Goal: Information Seeking & Learning: Check status

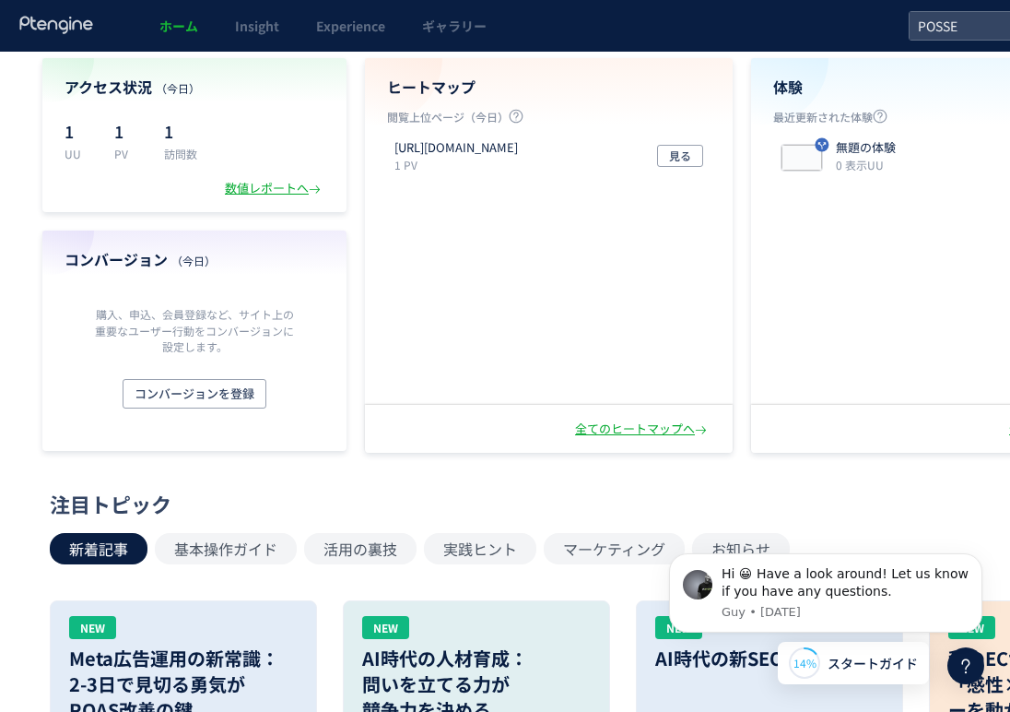
scroll to position [109, 0]
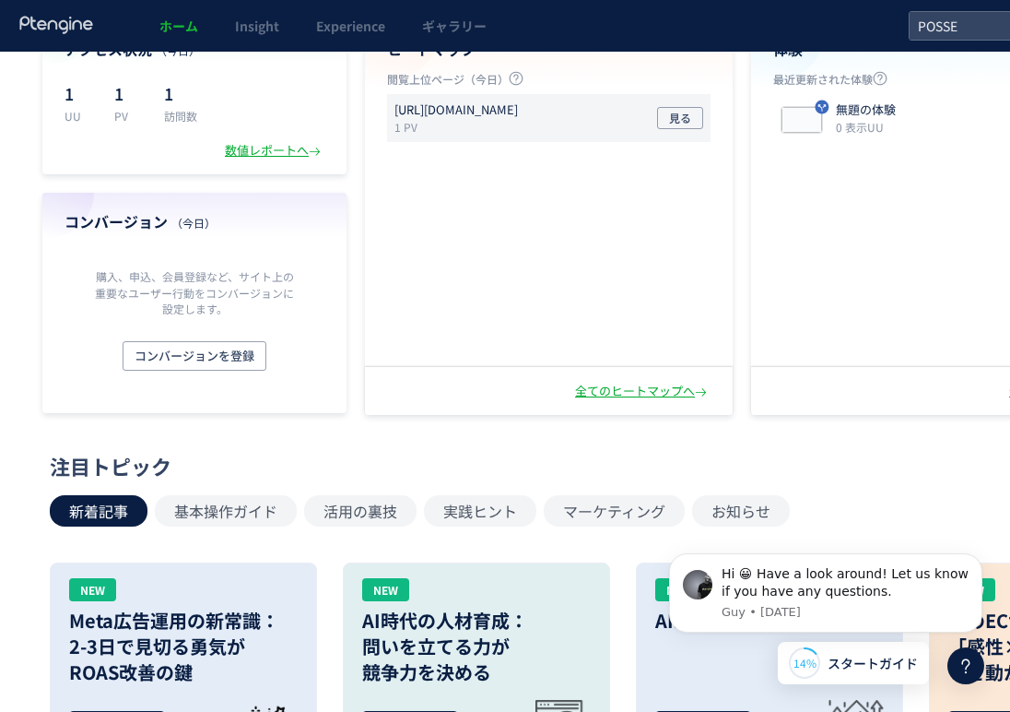
click at [525, 119] on div "[URL][DOMAIN_NAME] 1 PV" at bounding box center [459, 117] width 131 height 33
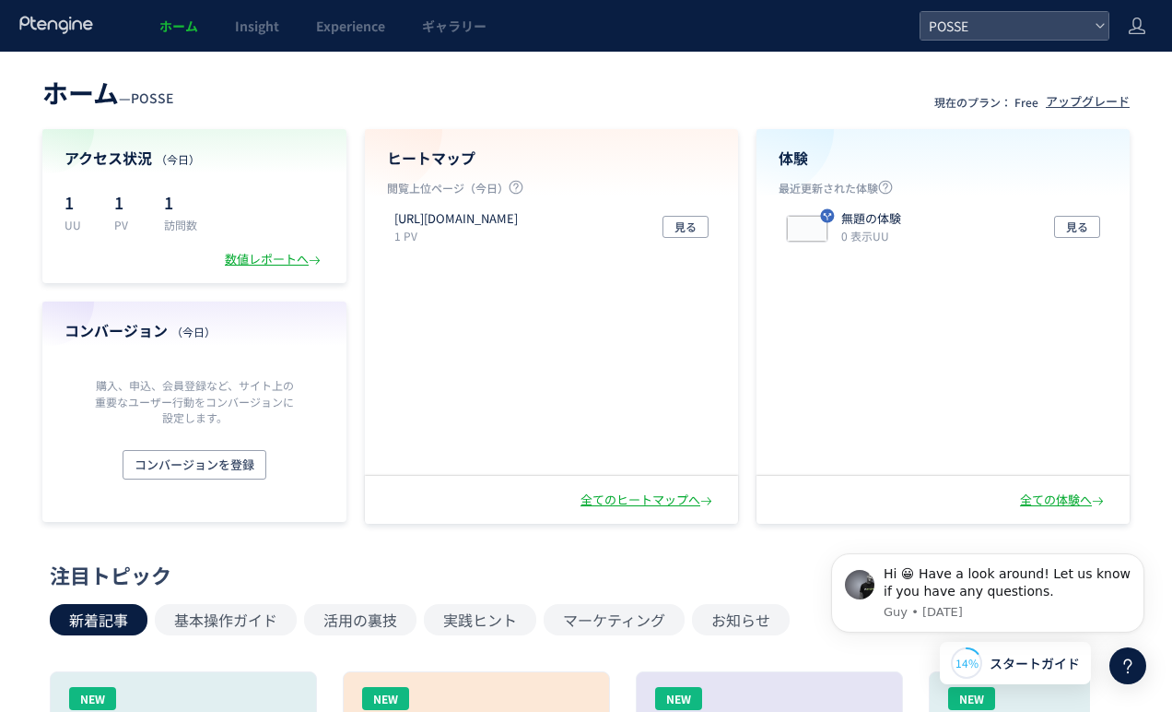
click at [275, 270] on div "アクセス状況 （今日） 1 UU 1 PV 1 訪問数 数値レポートへ" at bounding box center [194, 206] width 304 height 154
click at [272, 258] on div "数値レポートへ" at bounding box center [275, 260] width 100 height 18
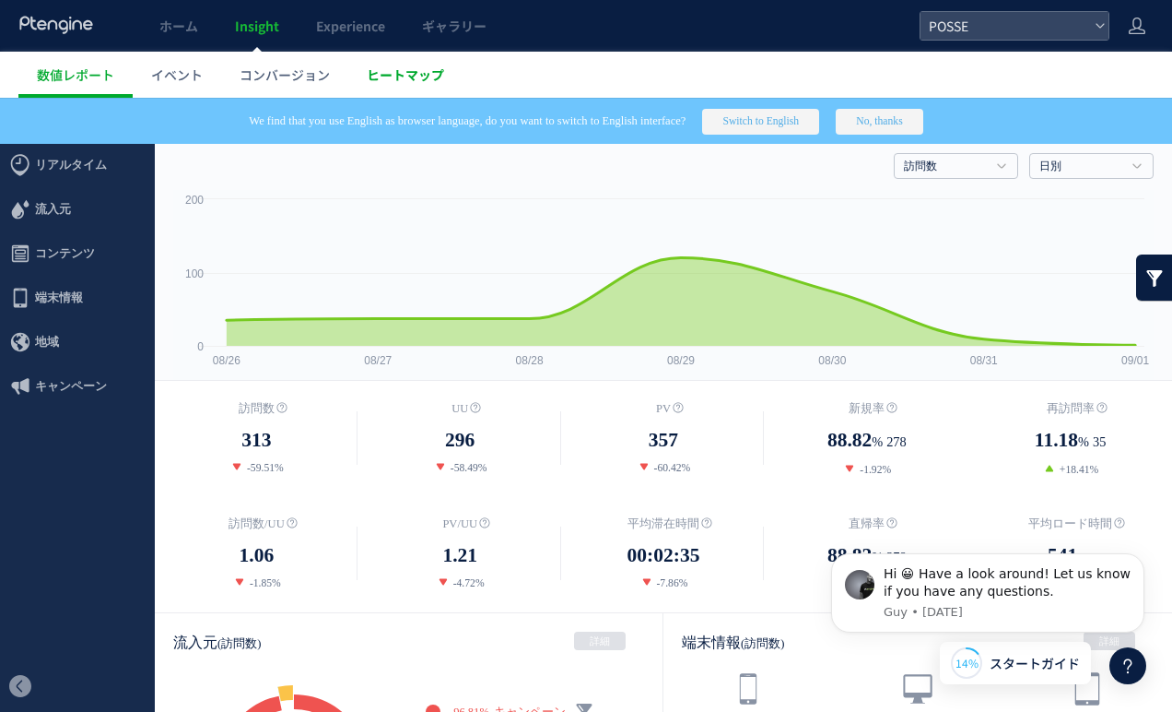
click at [400, 76] on span "ヒートマップ" at bounding box center [405, 74] width 77 height 18
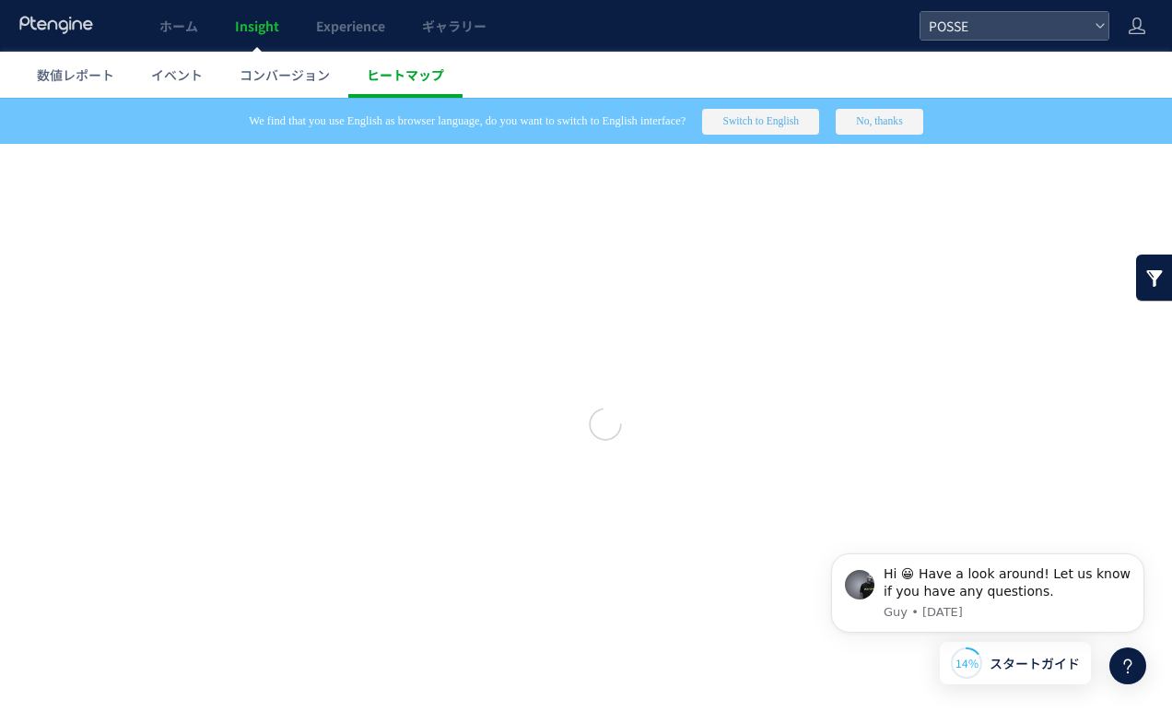
click at [396, 88] on div at bounding box center [586, 356] width 1172 height 712
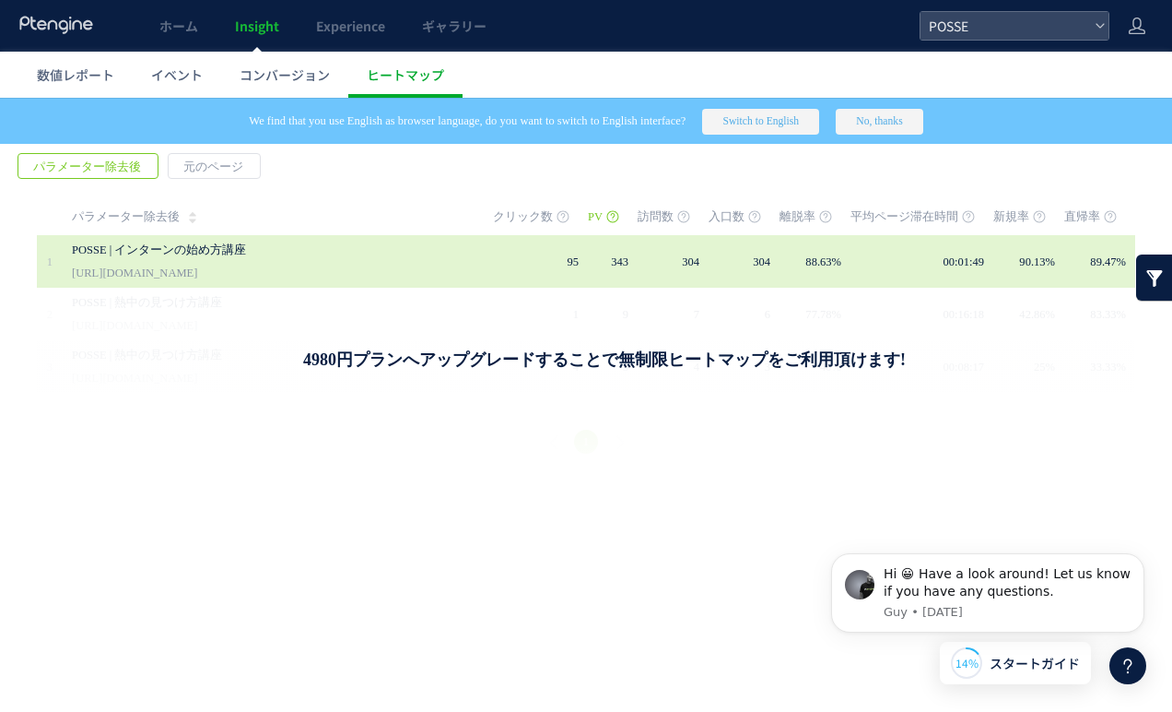
click at [531, 256] on td "95" at bounding box center [540, 261] width 95 height 53
